Goal: Task Accomplishment & Management: Complete application form

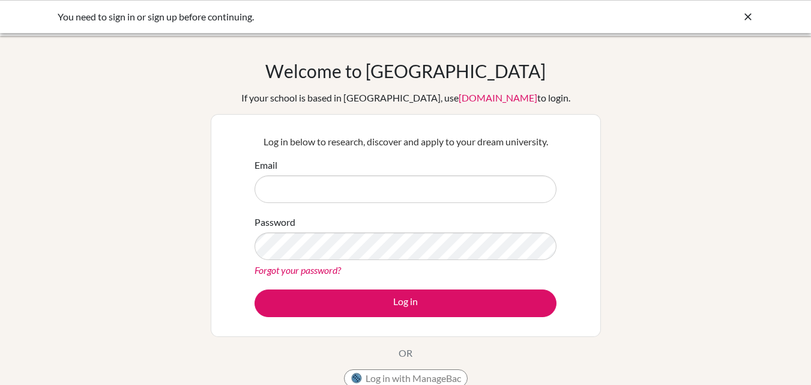
click at [300, 182] on input "Email" at bounding box center [405, 189] width 302 height 28
type input "[PERSON_NAME][EMAIL_ADDRESS][DOMAIN_NAME]"
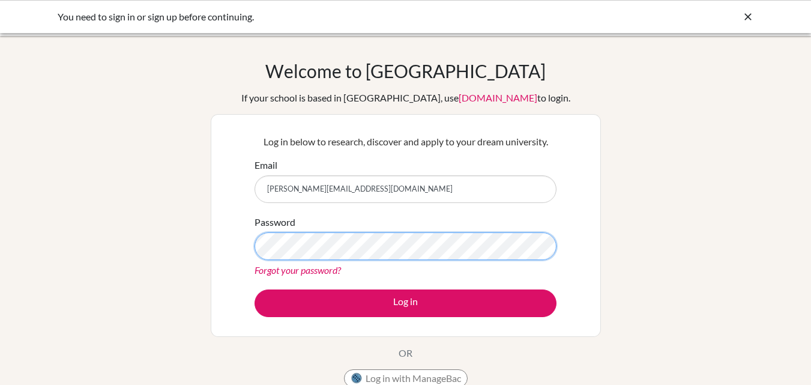
click at [254, 289] on button "Log in" at bounding box center [405, 303] width 302 height 28
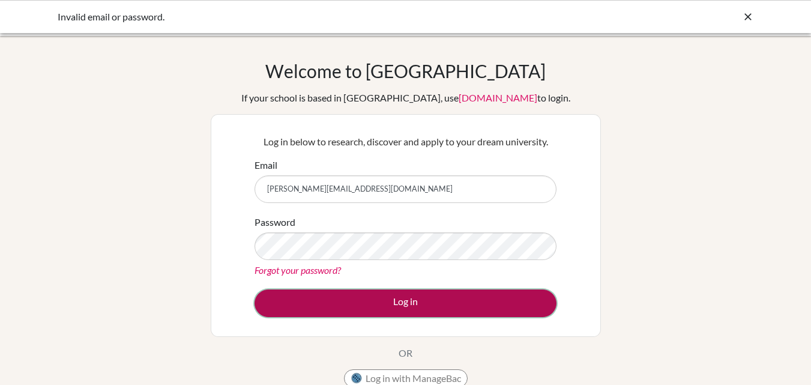
click at [424, 300] on button "Log in" at bounding box center [405, 303] width 302 height 28
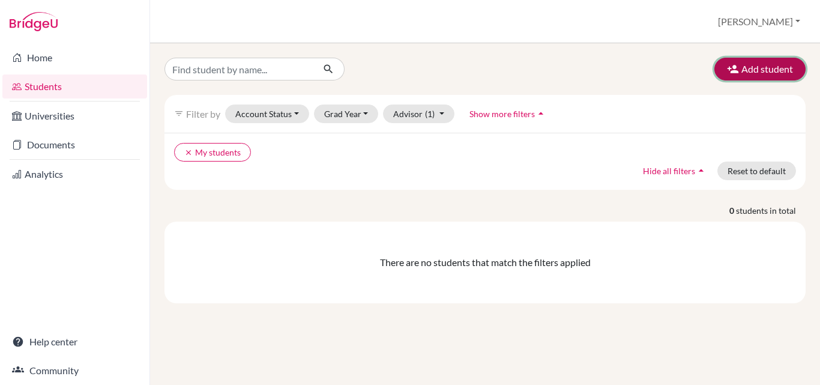
click at [767, 64] on button "Add student" at bounding box center [759, 69] width 91 height 23
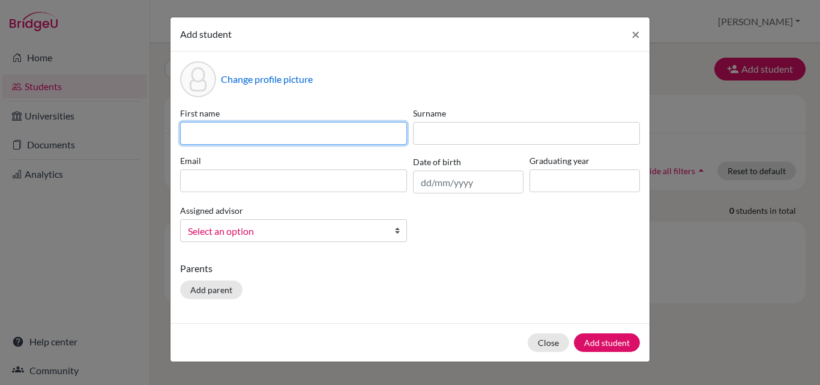
click at [269, 137] on input at bounding box center [293, 133] width 227 height 23
type input "Aaryan"
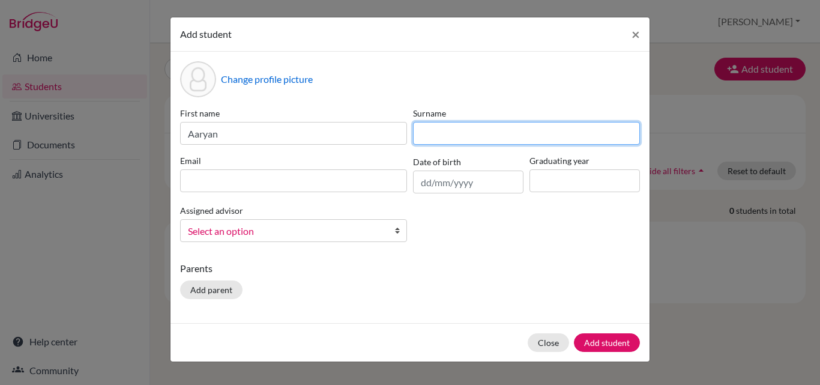
click at [507, 127] on input at bounding box center [526, 133] width 227 height 23
click at [509, 130] on input at bounding box center [526, 133] width 227 height 23
type input "murty"
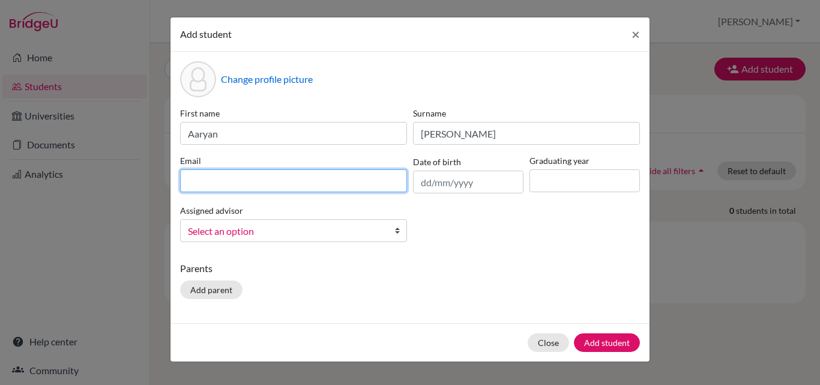
click at [328, 180] on input at bounding box center [293, 180] width 227 height 23
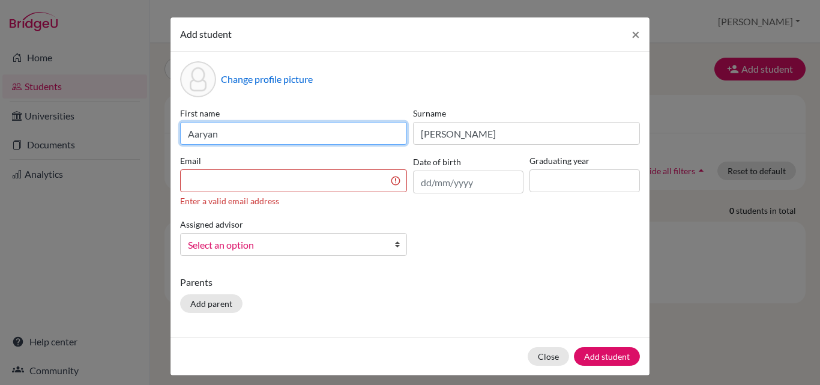
drag, startPoint x: 220, startPoint y: 134, endPoint x: 184, endPoint y: 130, distance: 35.6
click at [184, 130] on input "Aaryan" at bounding box center [293, 133] width 227 height 23
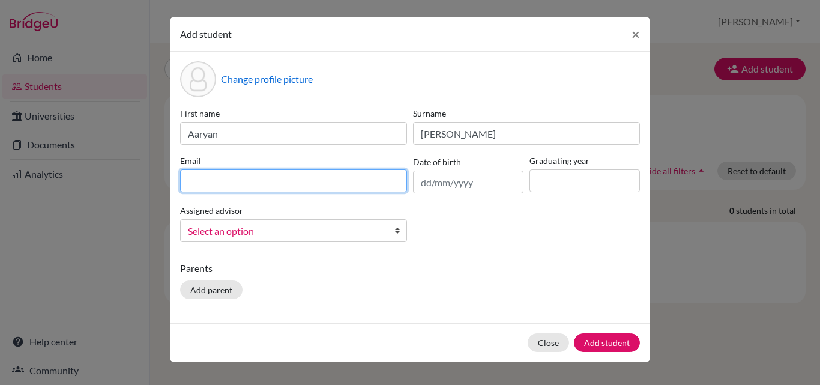
click at [206, 182] on input at bounding box center [293, 180] width 227 height 23
paste input "Aaryan"
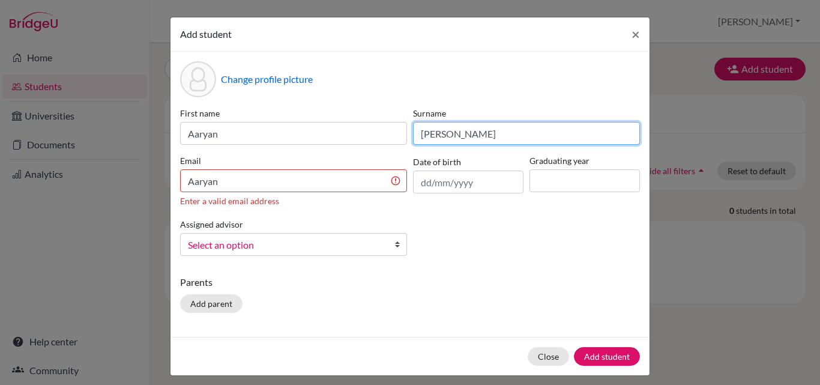
drag, startPoint x: 417, startPoint y: 132, endPoint x: 385, endPoint y: 132, distance: 31.8
click at [385, 132] on div "First name Aaryan Surname murty Email Aaryan Enter a valid email address Date o…" at bounding box center [410, 186] width 466 height 158
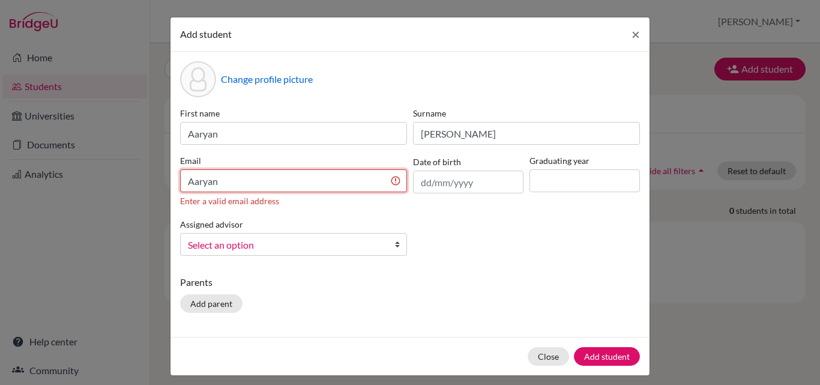
click at [223, 182] on input "Aaryan" at bounding box center [293, 180] width 227 height 23
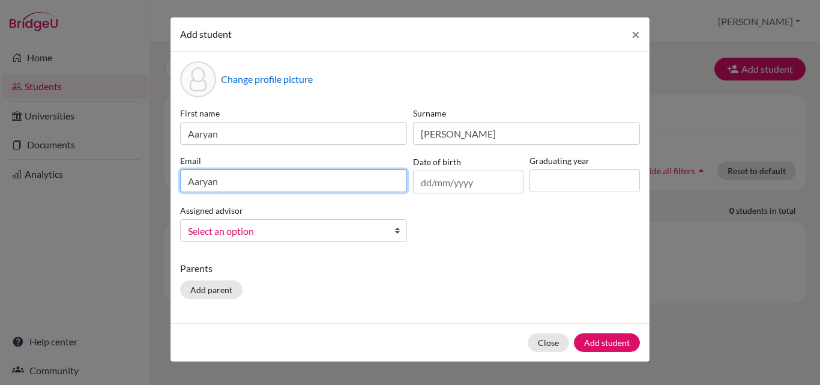
paste input "murty"
click at [218, 179] on input "Aaryanmurty" at bounding box center [293, 180] width 227 height 23
click at [254, 179] on input "Aaryan.murty" at bounding box center [293, 180] width 227 height 23
click at [270, 180] on input "Aaryan.murty" at bounding box center [293, 180] width 227 height 23
type input "Aaryan.murty@candorschool.net"
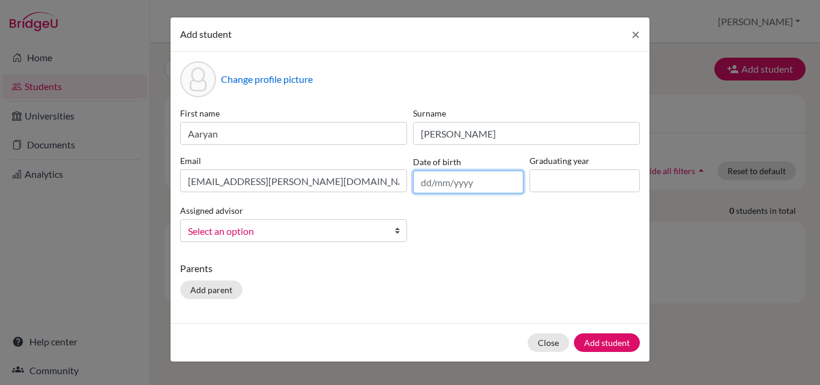
click at [458, 187] on input "text" at bounding box center [468, 181] width 110 height 23
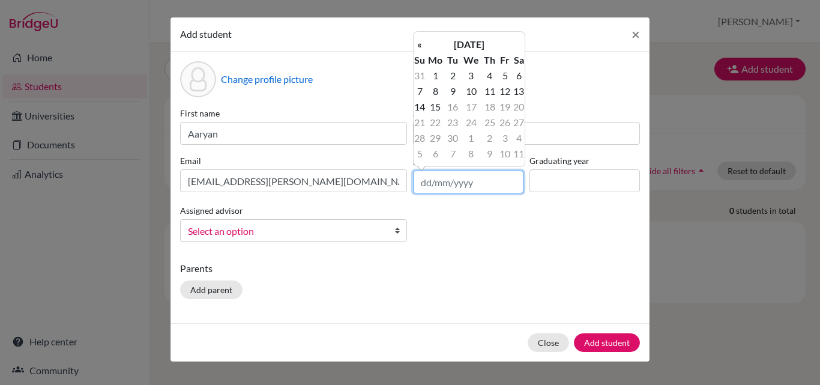
click at [458, 187] on input "text" at bounding box center [468, 181] width 110 height 23
click at [468, 44] on th "September 2025" at bounding box center [469, 45] width 87 height 16
click at [0, 0] on th "2025" at bounding box center [0, 0] width 0 height 0
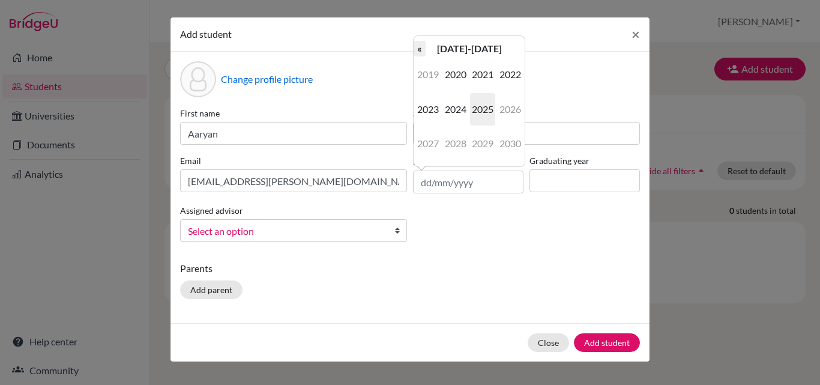
click at [424, 47] on th "«" at bounding box center [420, 49] width 12 height 16
click at [492, 136] on span "2009" at bounding box center [482, 143] width 25 height 32
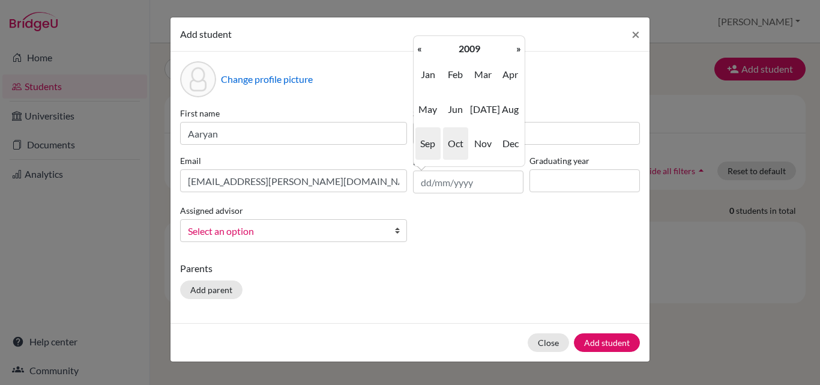
click at [455, 143] on span "Oct" at bounding box center [455, 143] width 25 height 32
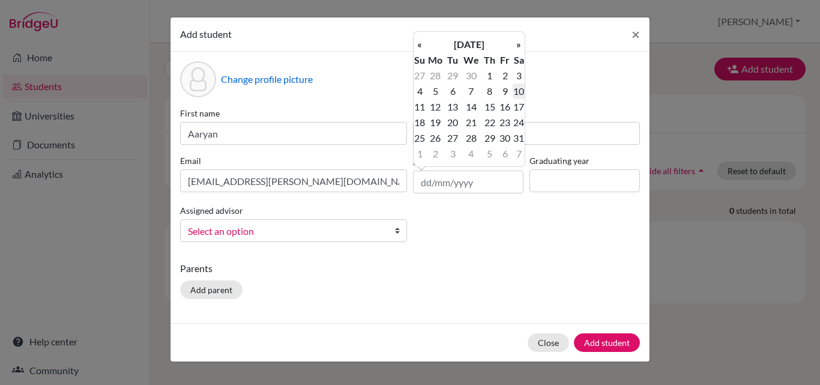
click at [519, 92] on td "10" at bounding box center [519, 91] width 12 height 16
type input "10/10/2009"
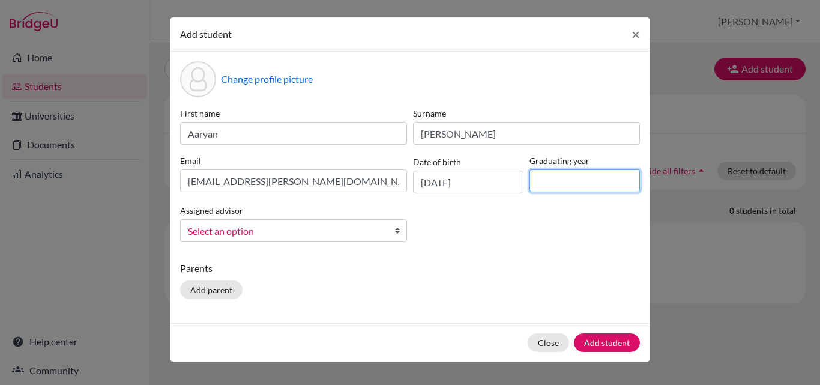
click at [560, 187] on input at bounding box center [584, 180] width 110 height 23
type input "2027"
click at [334, 230] on span "Select an option" at bounding box center [286, 231] width 196 height 16
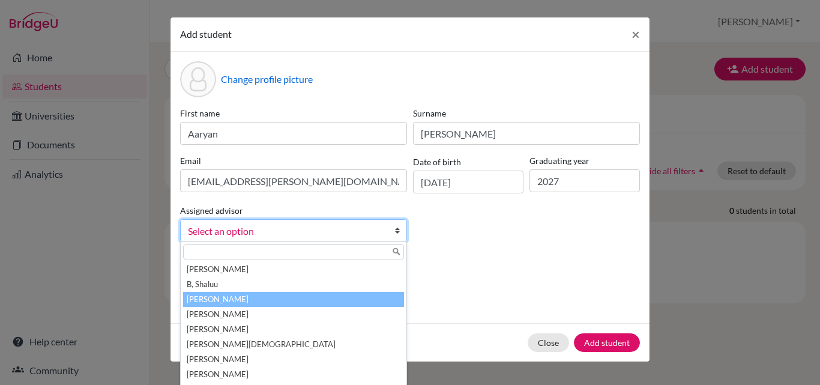
click at [239, 305] on li "Boaz, Priscilla" at bounding box center [293, 299] width 221 height 15
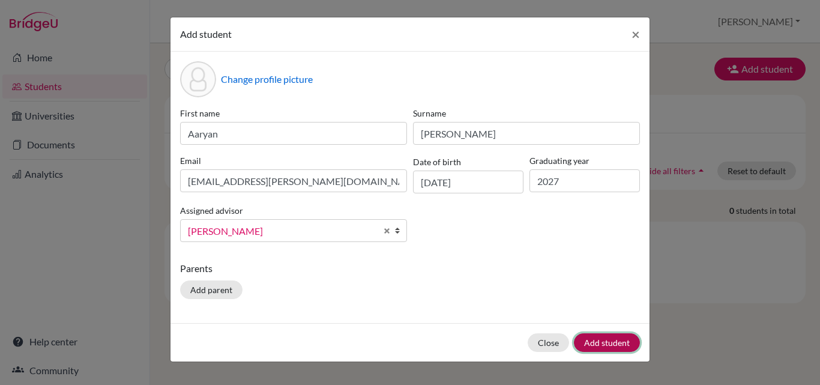
click at [603, 343] on button "Add student" at bounding box center [607, 342] width 66 height 19
